Goal: Find specific page/section: Find specific page/section

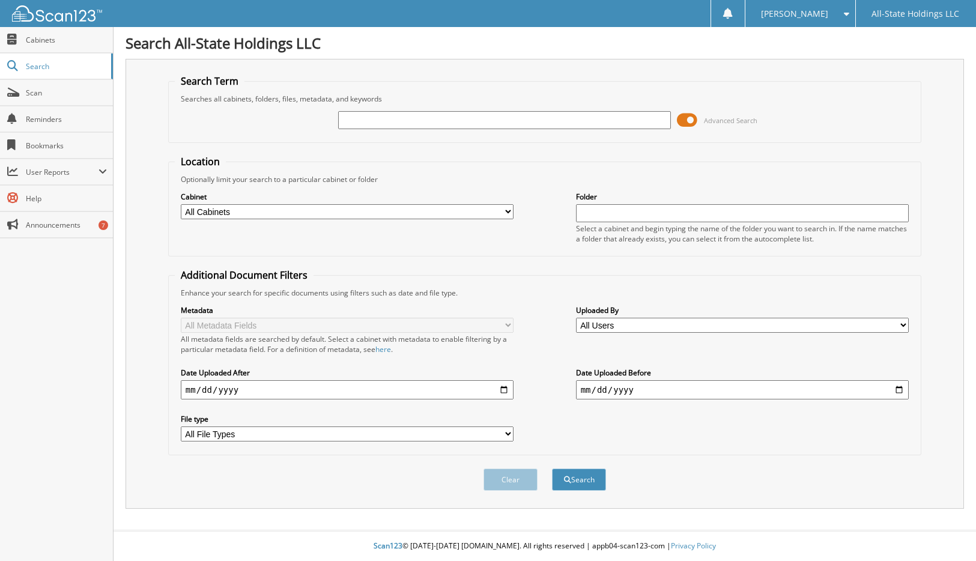
drag, startPoint x: 0, startPoint y: 35, endPoint x: 240, endPoint y: 149, distance: 265.0
click at [240, 149] on form "Search Term Searches all cabinets, folders, files, metadata, and keywords Advan…" at bounding box center [544, 288] width 753 height 429
click at [43, 89] on span "Scan" at bounding box center [66, 93] width 81 height 10
click at [42, 94] on span "Scan" at bounding box center [66, 93] width 81 height 10
